Goal: Find specific page/section: Find specific page/section

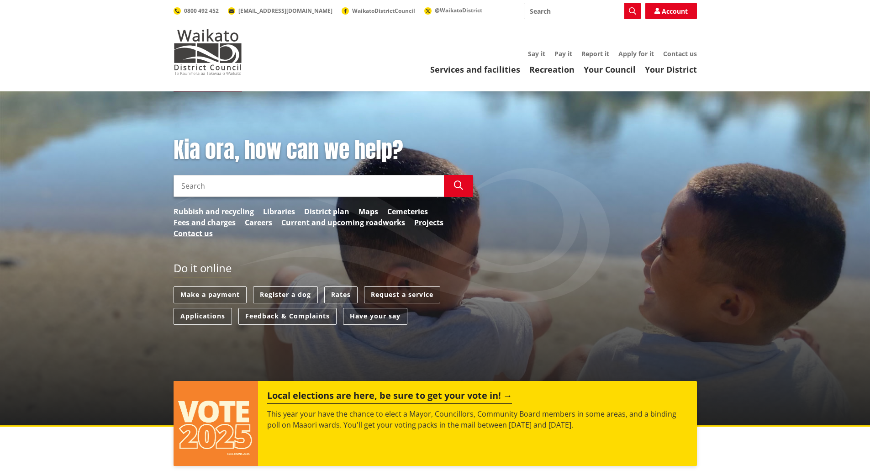
click at [322, 209] on link "District plan" at bounding box center [326, 211] width 45 height 11
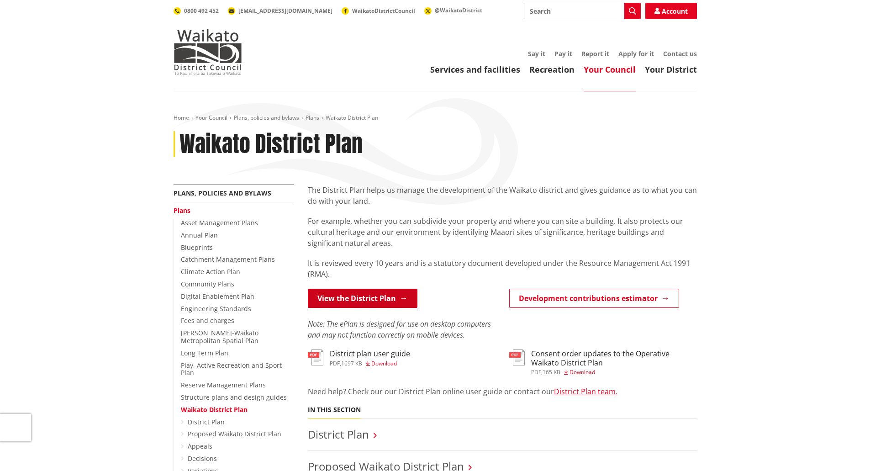
click at [361, 294] on link "View the District Plan" at bounding box center [363, 298] width 110 height 19
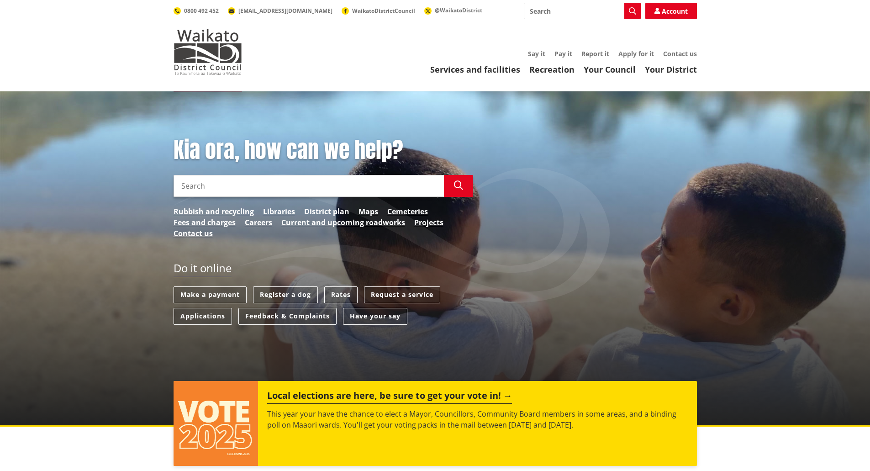
click at [320, 211] on link "District plan" at bounding box center [326, 211] width 45 height 11
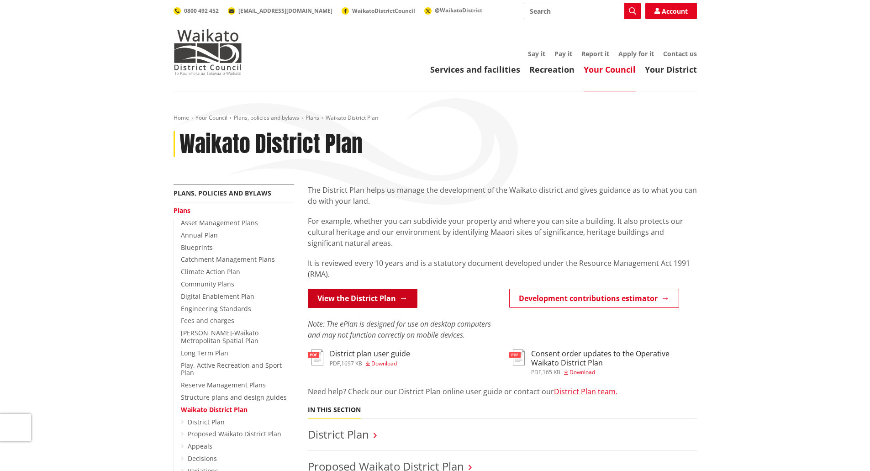
click at [377, 298] on link "View the District Plan" at bounding box center [363, 298] width 110 height 19
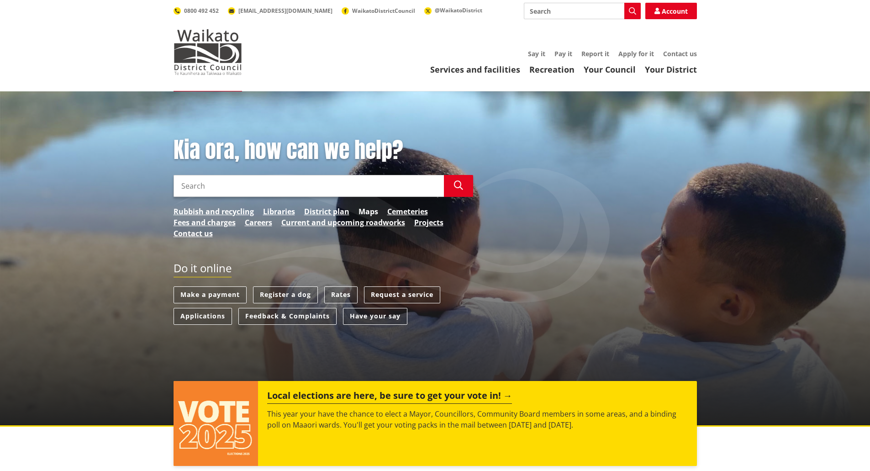
click at [368, 208] on link "Maps" at bounding box center [369, 211] width 20 height 11
